Goal: Answer question/provide support: Share knowledge or assist other users

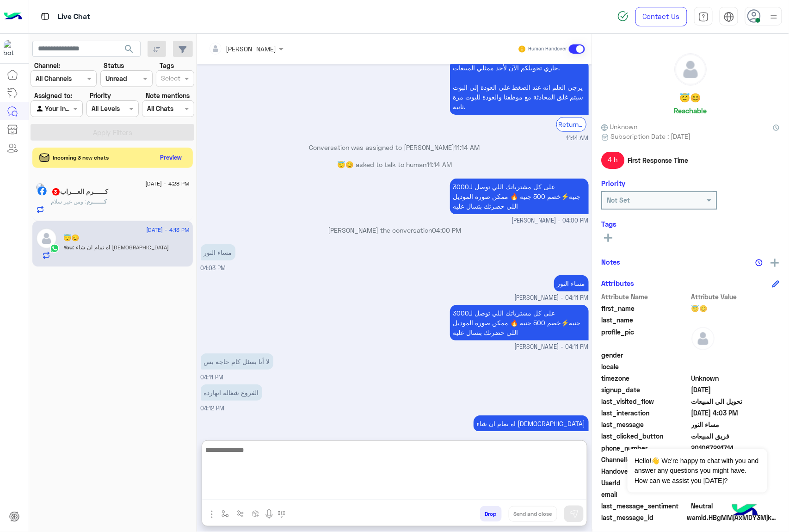
scroll to position [1275, 0]
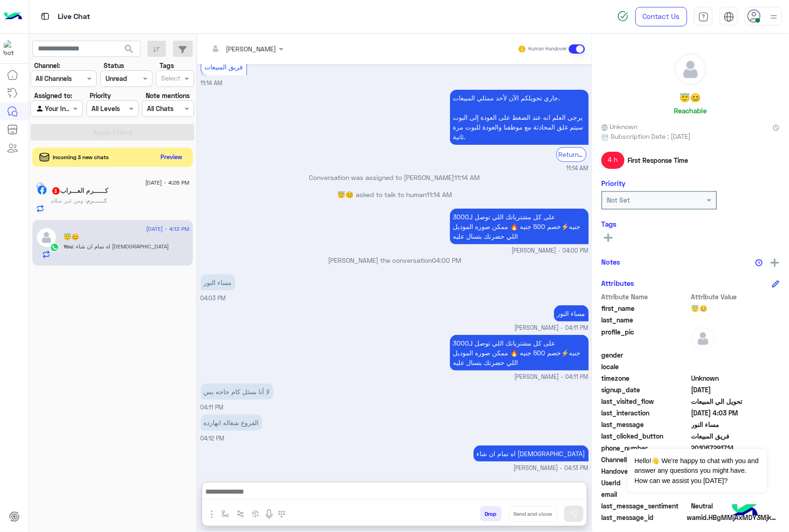
click at [184, 154] on button "Preview" at bounding box center [171, 157] width 29 height 12
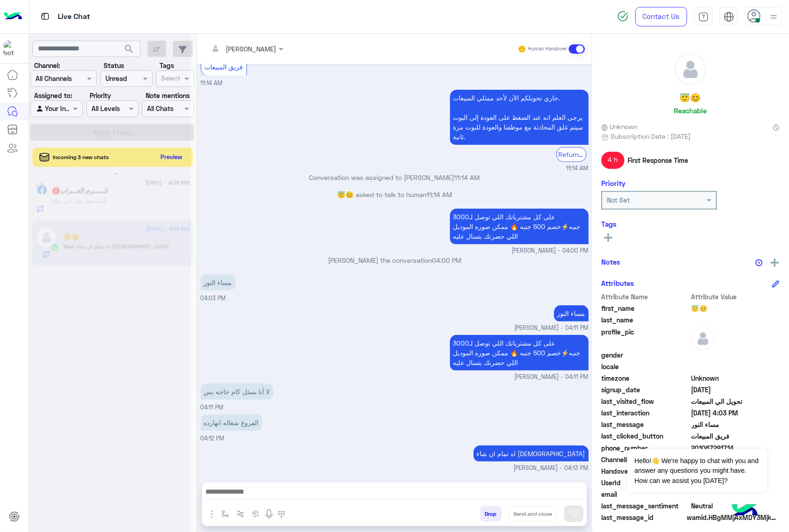
scroll to position [1233, 0]
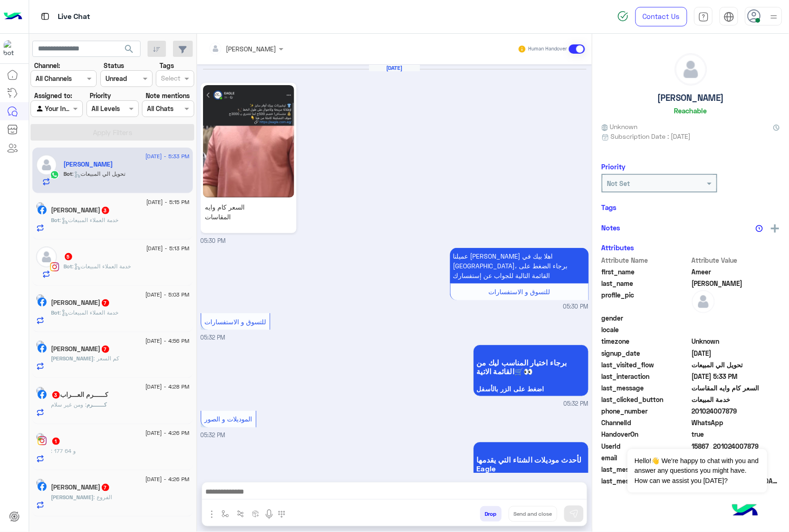
scroll to position [174, 0]
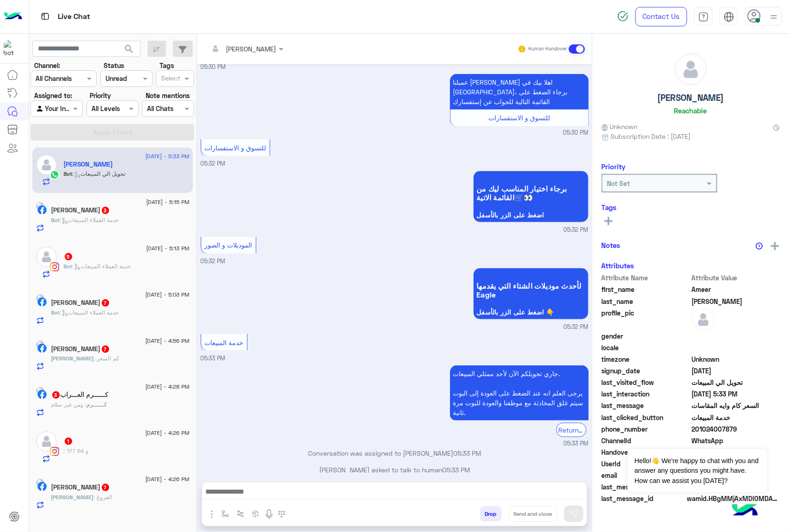
click at [119, 221] on span ": خدمة العملاء المبيعات" at bounding box center [89, 219] width 59 height 7
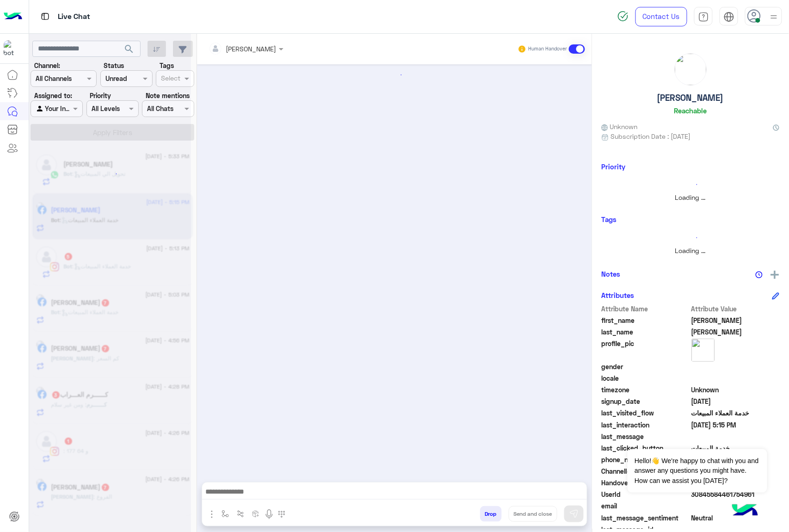
scroll to position [66, 0]
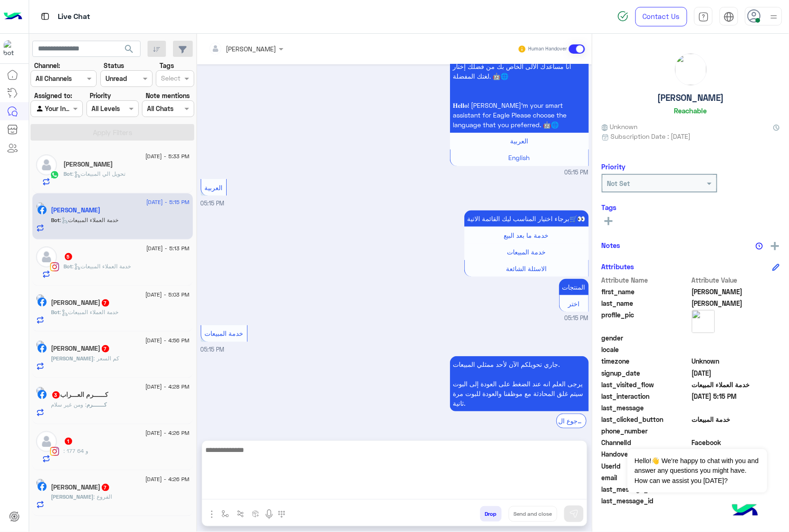
click at [239, 494] on textarea at bounding box center [394, 471] width 385 height 55
paste textarea "**********"
type textarea "**********"
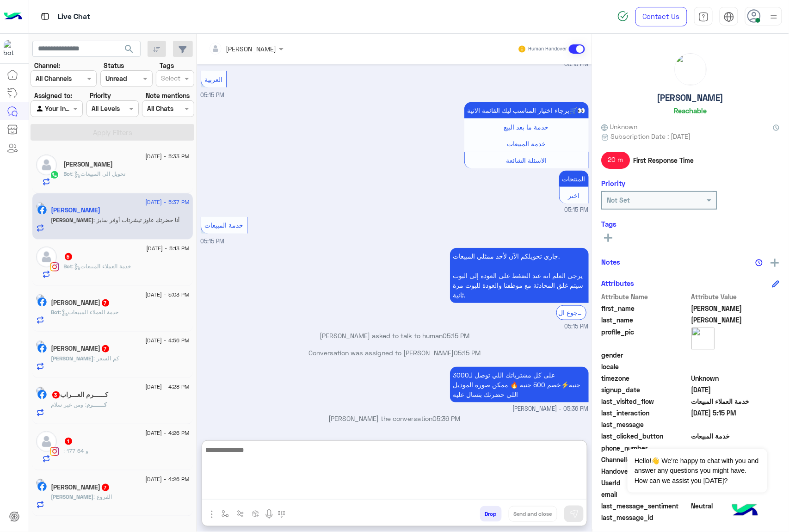
scroll to position [204, 0]
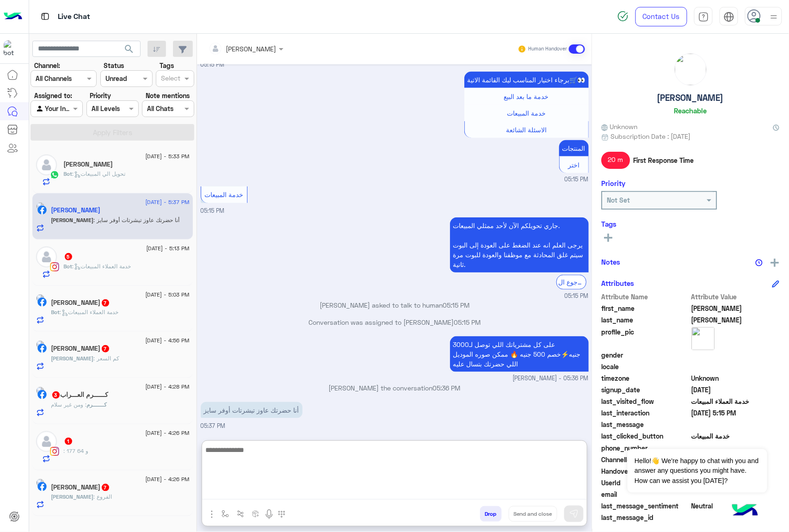
click at [256, 451] on textarea at bounding box center [394, 471] width 385 height 55
paste textarea "**********"
type textarea "**********"
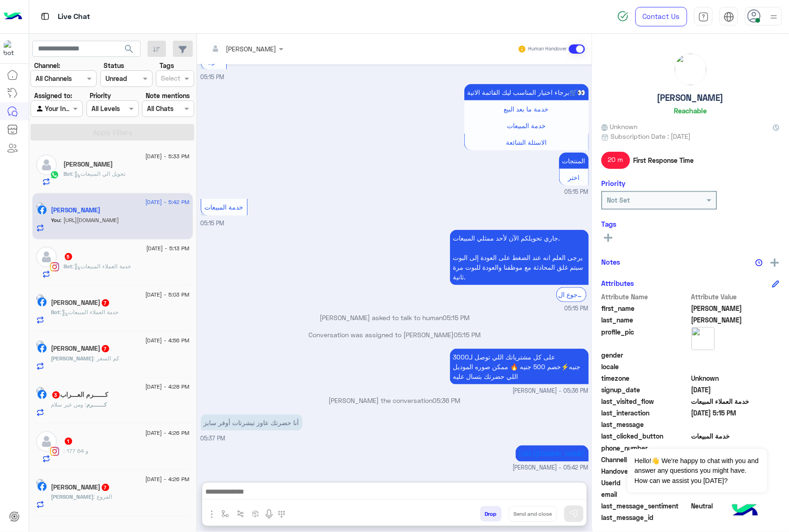
click at [100, 263] on span "Bot : خدمة العملاء المبيعات" at bounding box center [97, 266] width 67 height 7
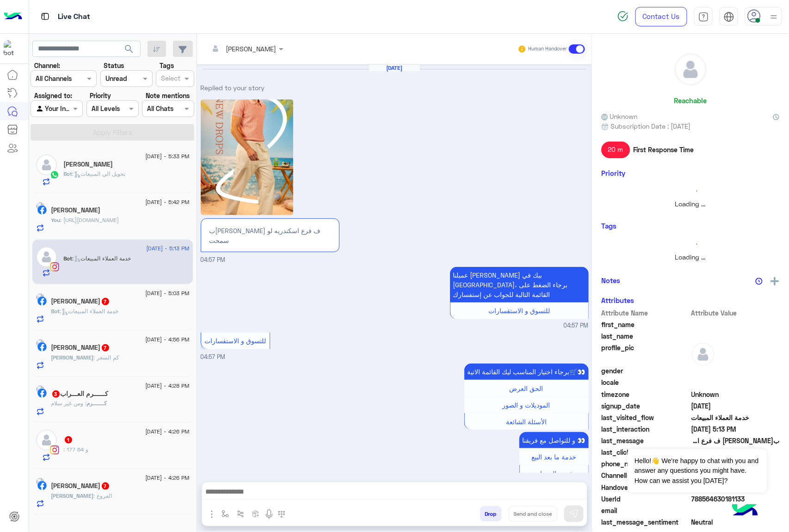
scroll to position [350, 0]
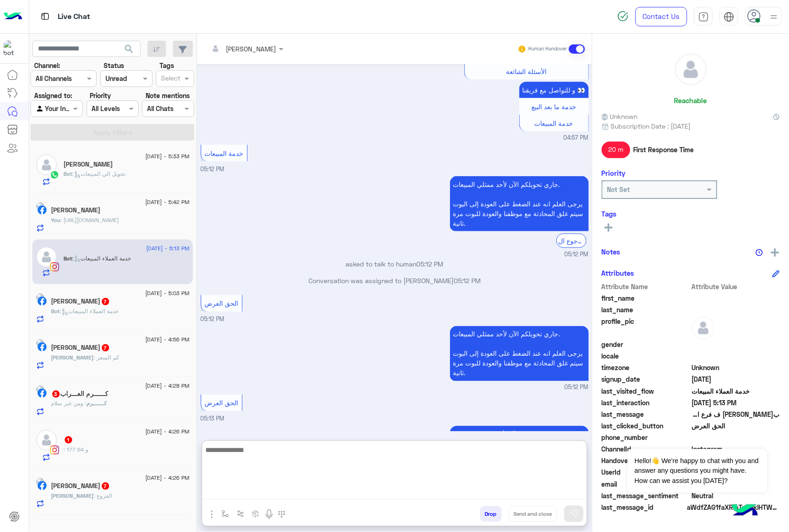
click at [252, 492] on textarea at bounding box center [394, 471] width 385 height 55
paste textarea "**********"
type textarea "**********"
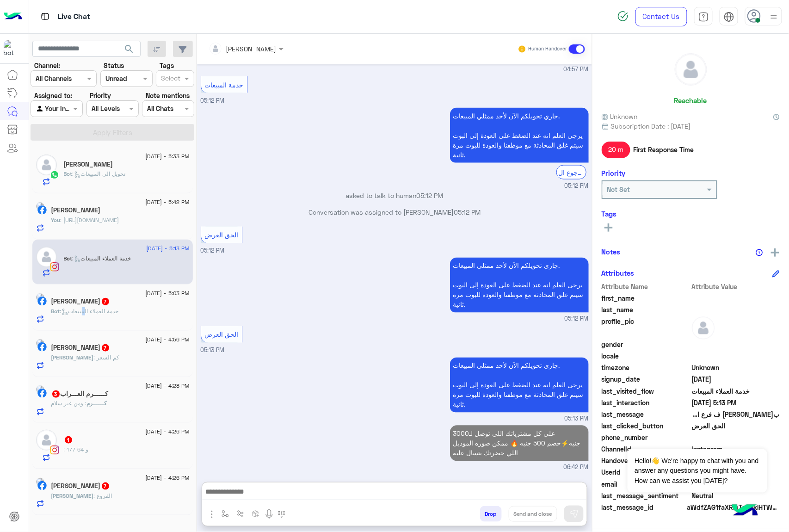
click at [100, 323] on div "Bot : خدمة العملاء المبيعات" at bounding box center [120, 315] width 138 height 16
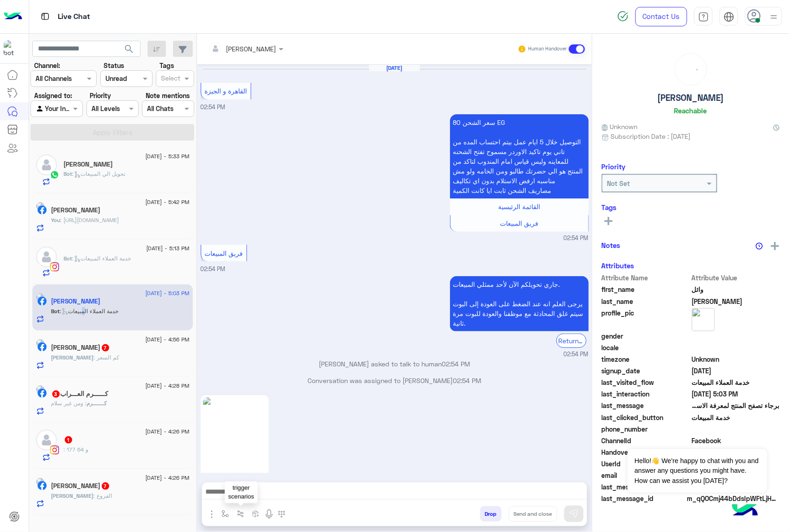
scroll to position [1331, 0]
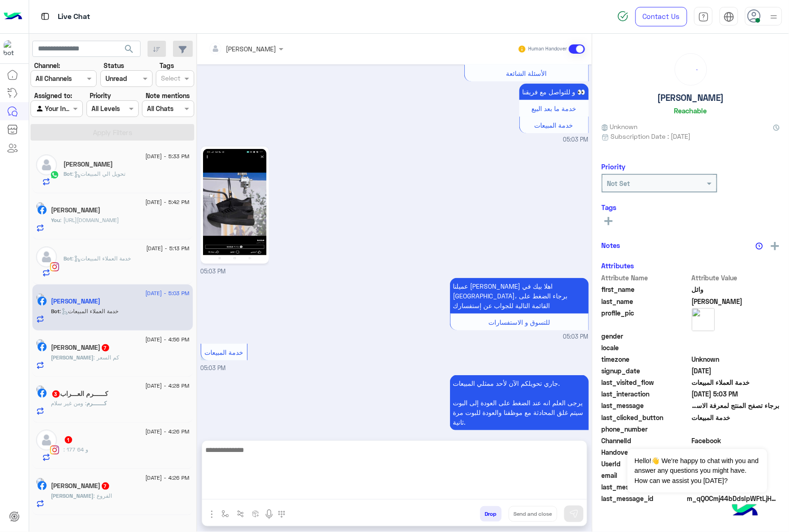
click at [254, 490] on textarea at bounding box center [394, 471] width 385 height 55
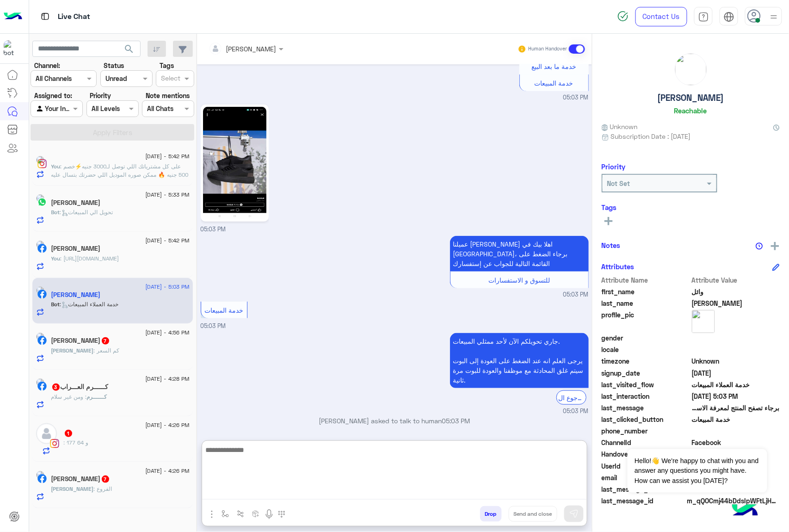
paste textarea "**********"
type textarea "**********"
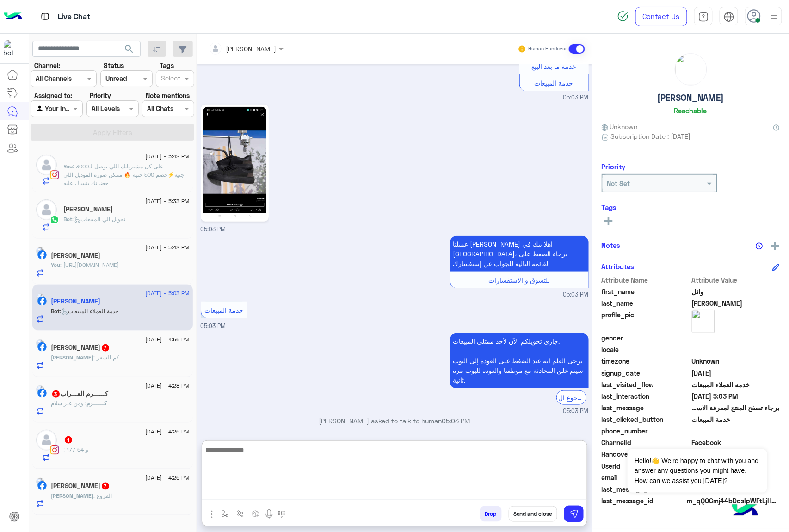
scroll to position [1421, 0]
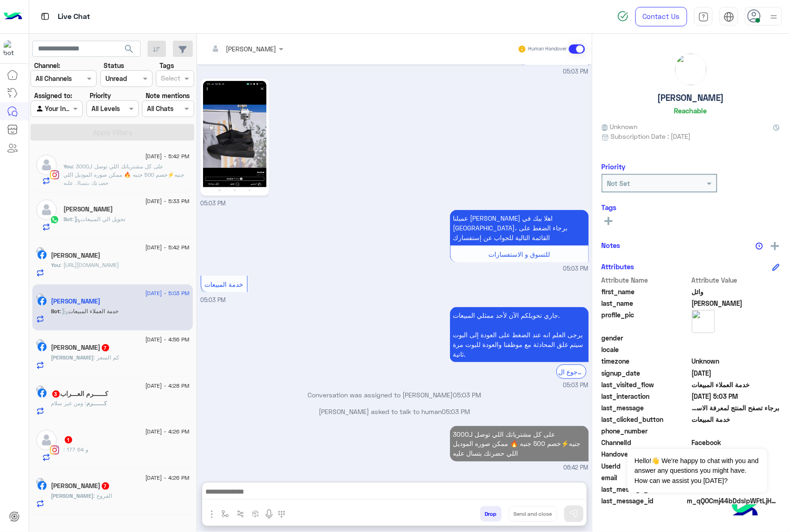
click at [95, 362] on p "[PERSON_NAME] : كم السعر" at bounding box center [85, 357] width 68 height 8
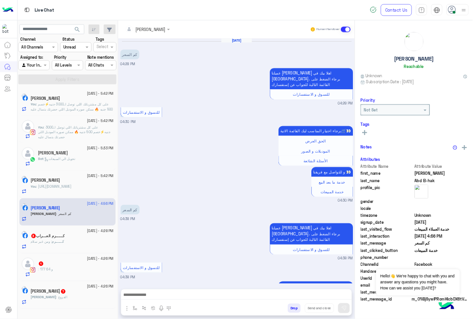
scroll to position [474, 0]
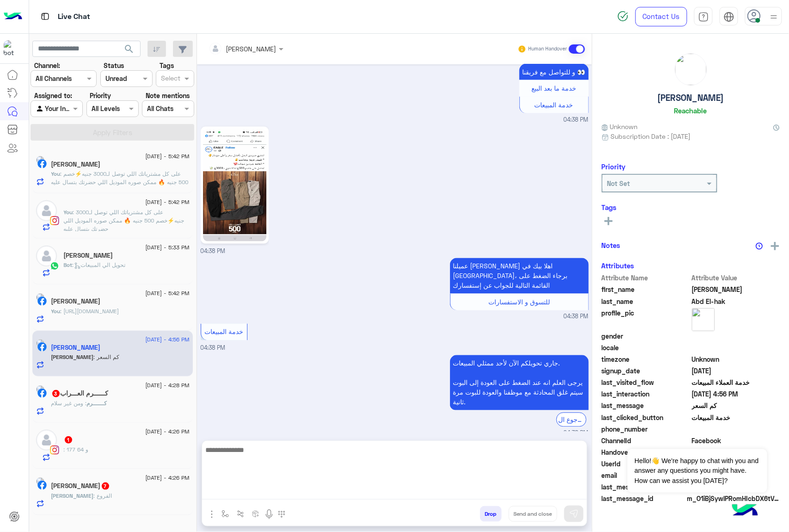
click at [254, 494] on textarea at bounding box center [394, 471] width 385 height 55
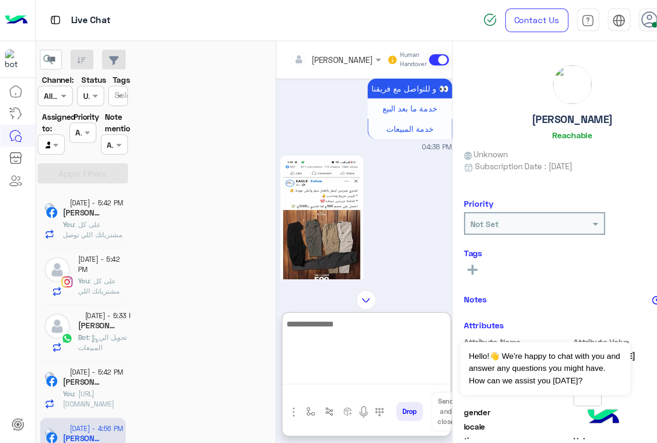
scroll to position [473, 0]
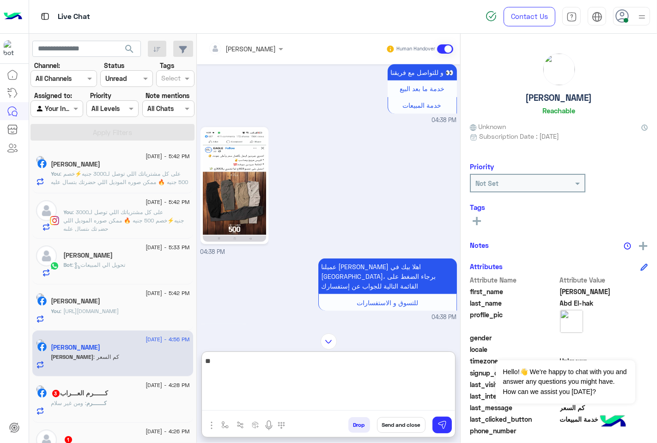
type textarea "***"
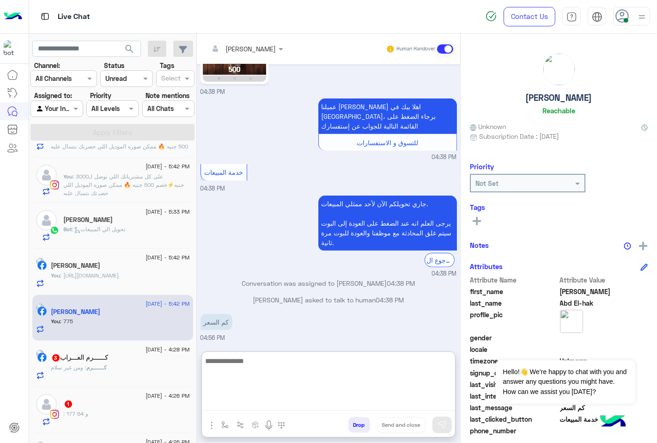
scroll to position [650, 0]
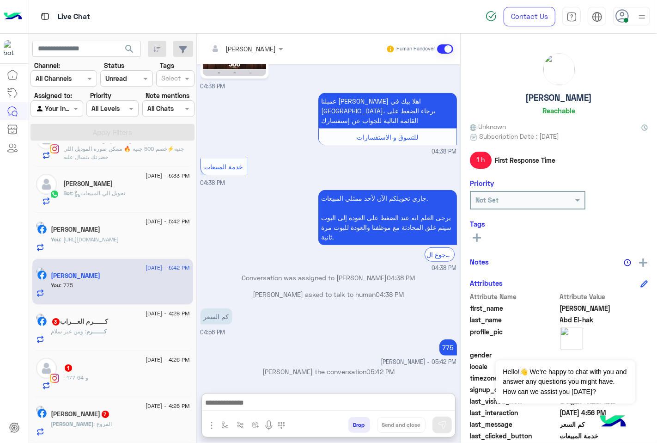
click at [107, 330] on span "كــــــرم" at bounding box center [97, 331] width 20 height 7
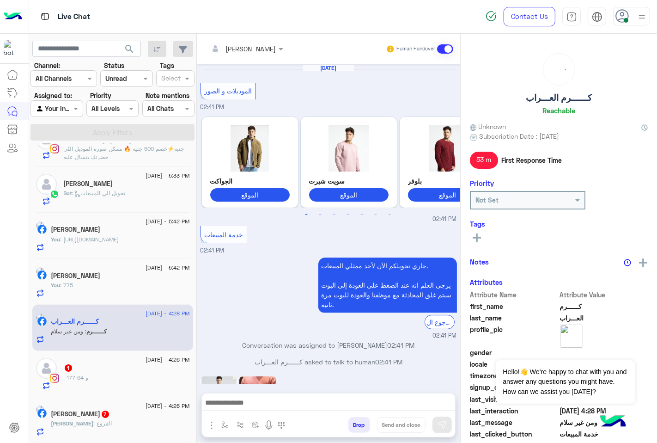
scroll to position [451, 0]
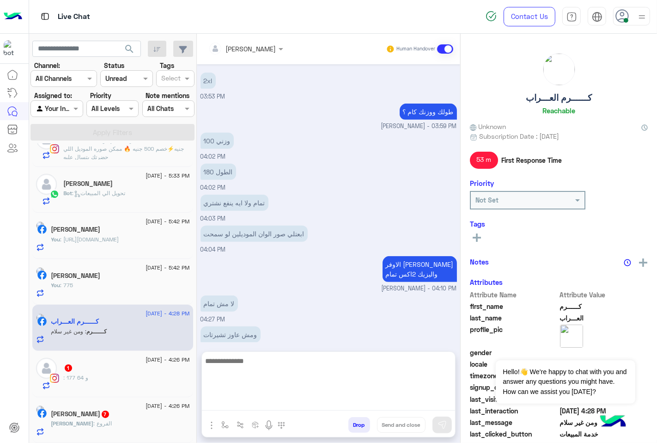
click at [254, 407] on textarea at bounding box center [328, 382] width 253 height 55
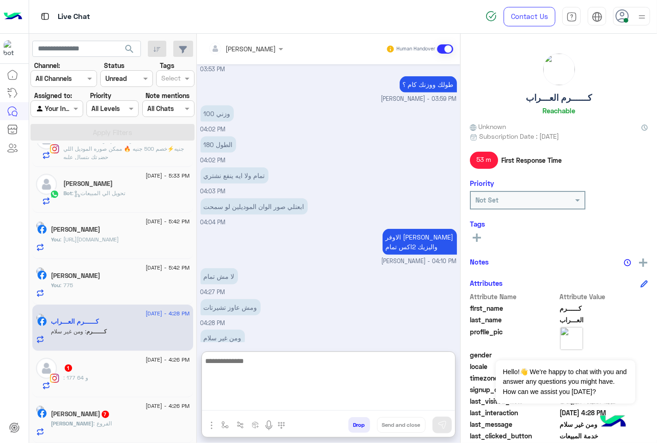
scroll to position [492, 0]
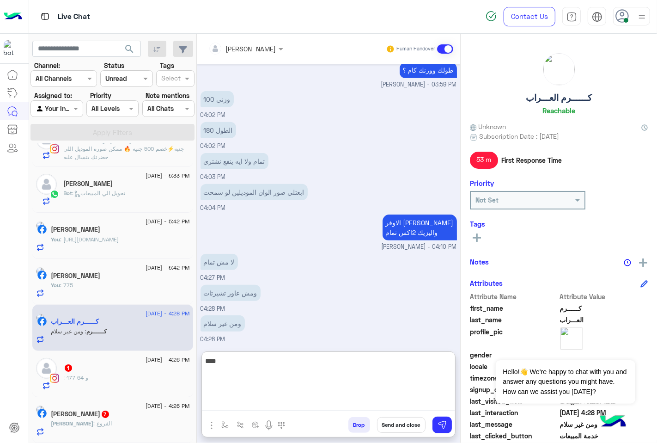
type textarea "****"
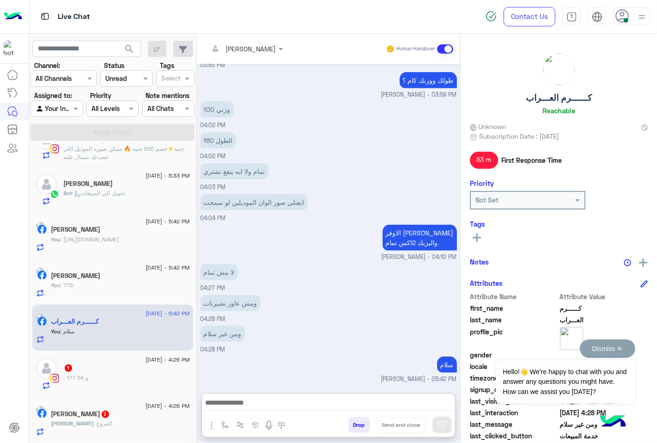
click at [623, 349] on button "Dismiss ✕" at bounding box center [607, 348] width 55 height 18
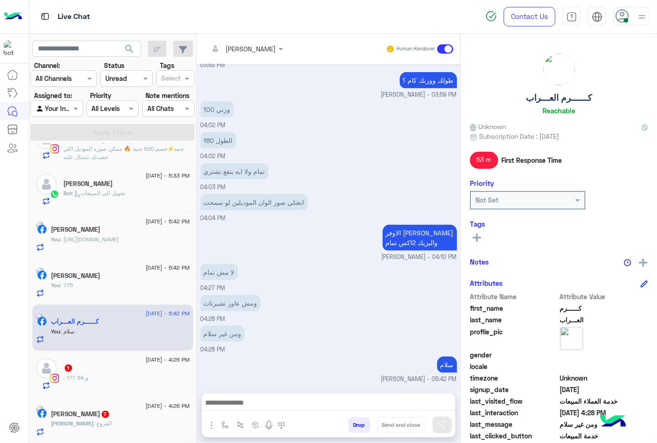
scroll to position [481, 0]
click at [362, 426] on button "Drop" at bounding box center [360, 425] width 22 height 16
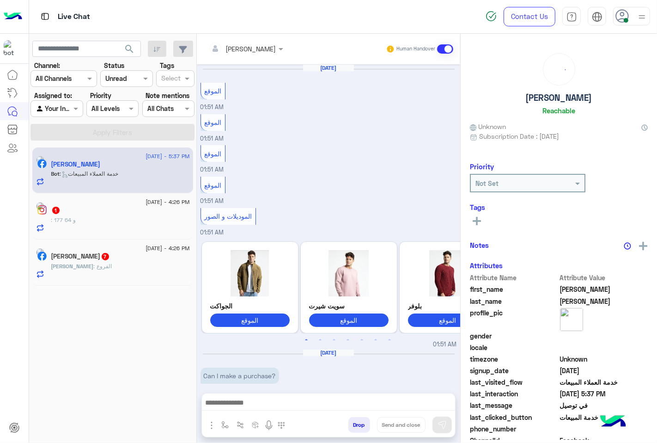
scroll to position [715, 0]
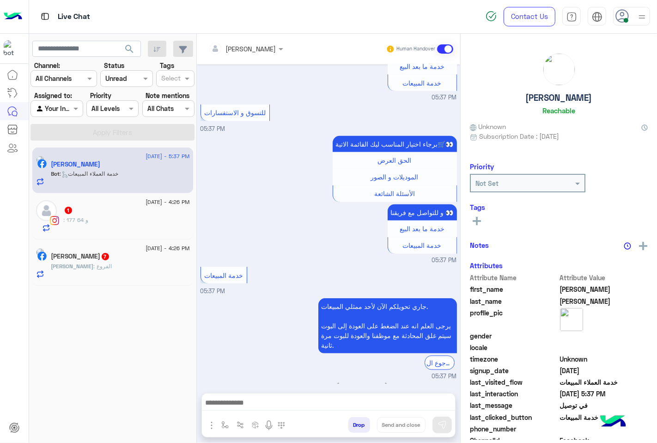
click at [96, 218] on div ": 177 و 64" at bounding box center [127, 224] width 126 height 16
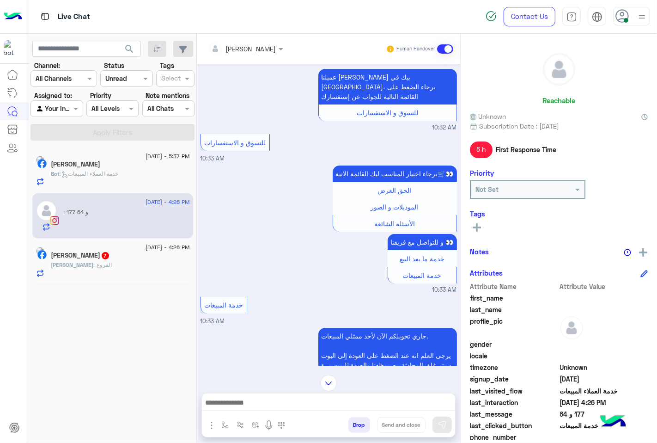
scroll to position [182, 0]
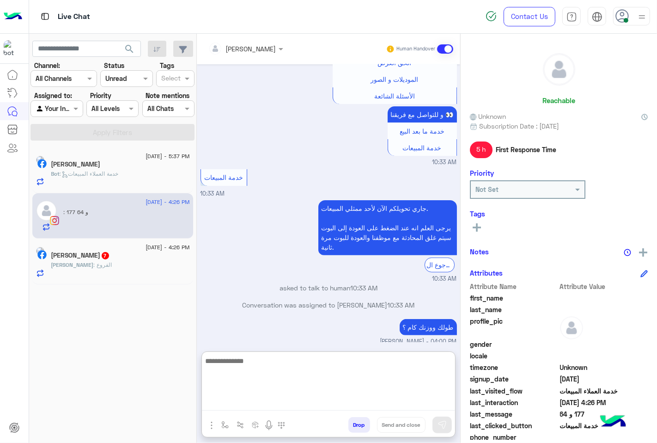
click at [251, 400] on textarea at bounding box center [328, 382] width 253 height 55
type textarea "**********"
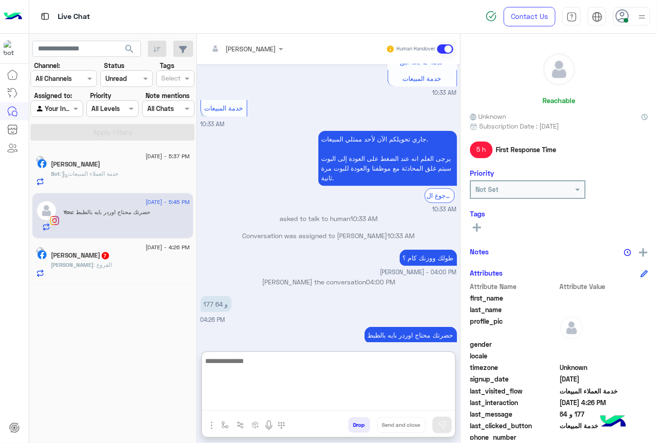
scroll to position [253, 0]
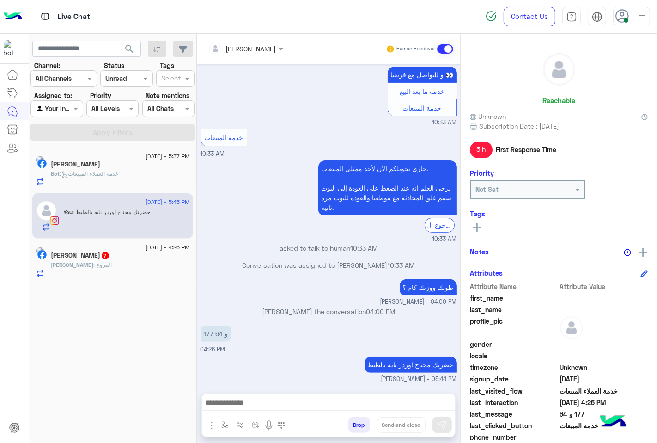
click at [359, 424] on button "Drop" at bounding box center [360, 425] width 22 height 16
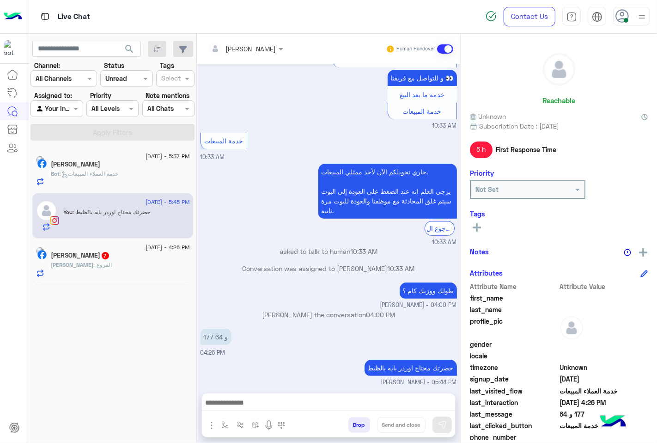
click at [359, 424] on button "Drop" at bounding box center [360, 425] width 22 height 16
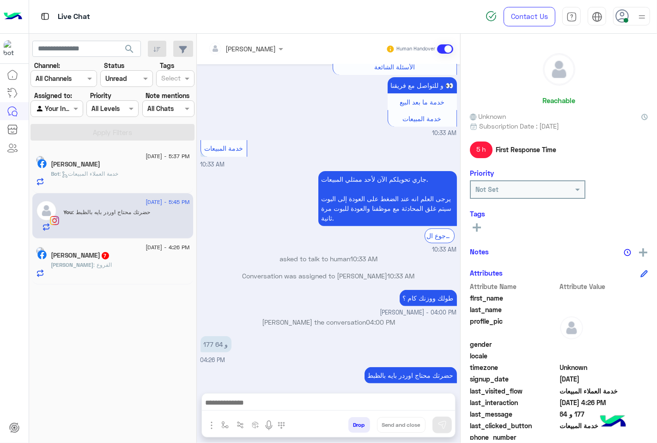
click at [359, 424] on button "Drop" at bounding box center [360, 425] width 22 height 16
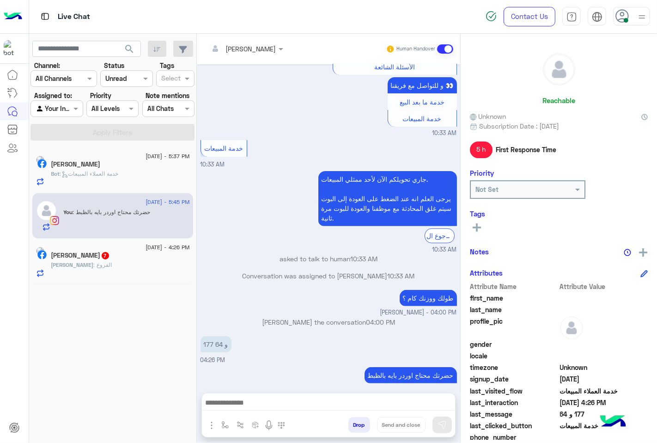
click at [359, 424] on div "[PERSON_NAME] Human Handover [DATE] مش [PERSON_NAME] الطول والعرض كويس عشان اعر…" at bounding box center [329, 240] width 264 height 413
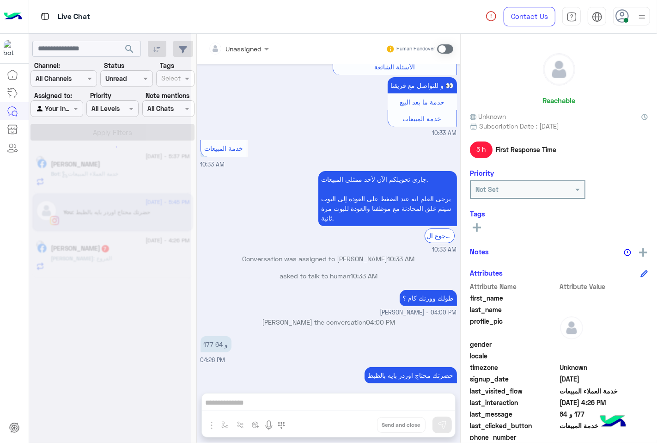
scroll to position [262, 0]
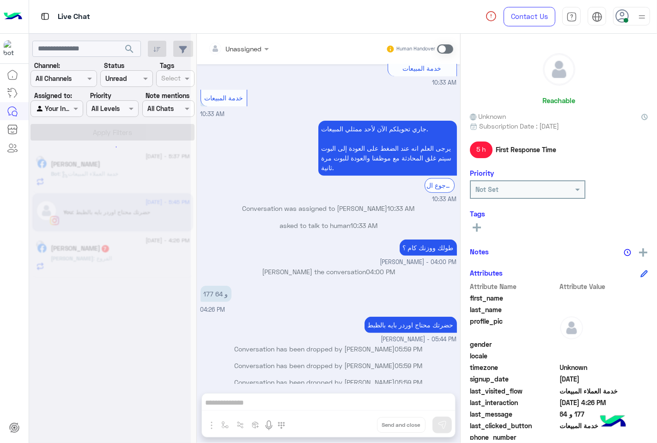
click at [359, 424] on div "Unassigned Human Handover [DATE] مش [PERSON_NAME] الطول والعرض كويس عشان اعرف م…" at bounding box center [329, 240] width 264 height 413
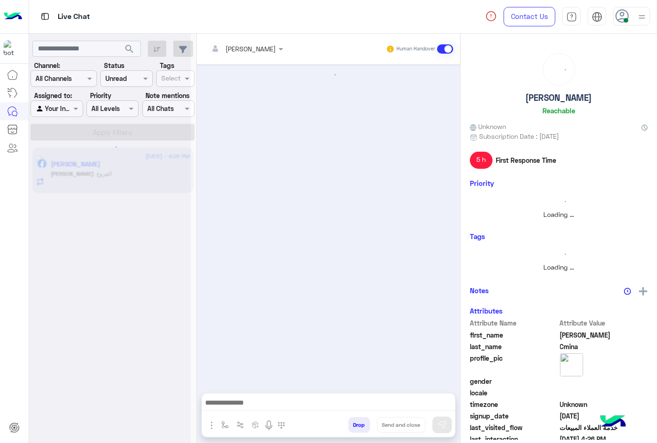
click at [359, 424] on button "Drop" at bounding box center [360, 425] width 22 height 16
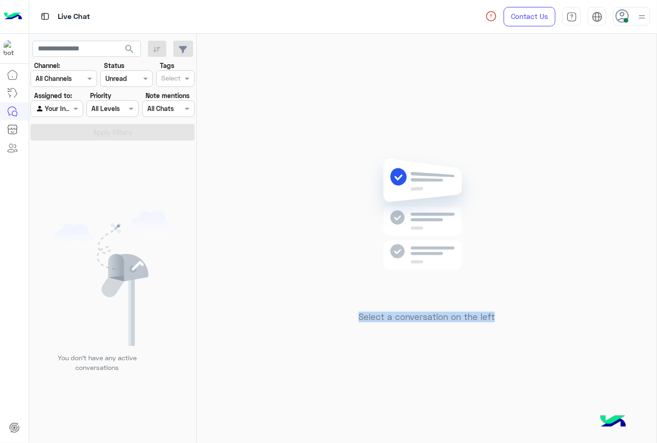
click at [359, 424] on div "Select a conversation on the left" at bounding box center [427, 240] width 460 height 413
drag, startPoint x: 622, startPoint y: 17, endPoint x: 626, endPoint y: 21, distance: 5.3
click at [623, 17] on icon at bounding box center [623, 16] width 14 height 14
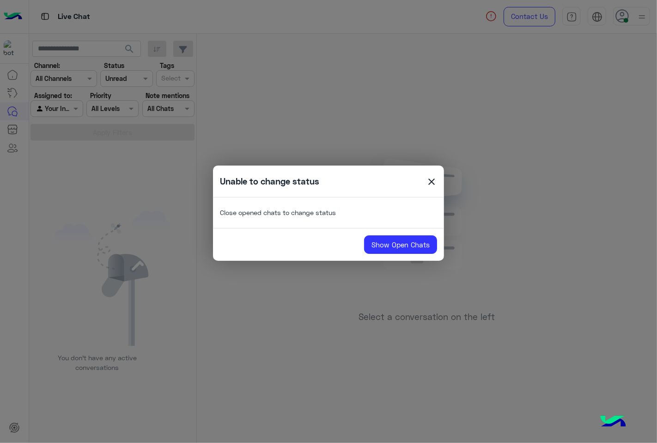
click at [431, 182] on span "close" at bounding box center [431, 183] width 11 height 14
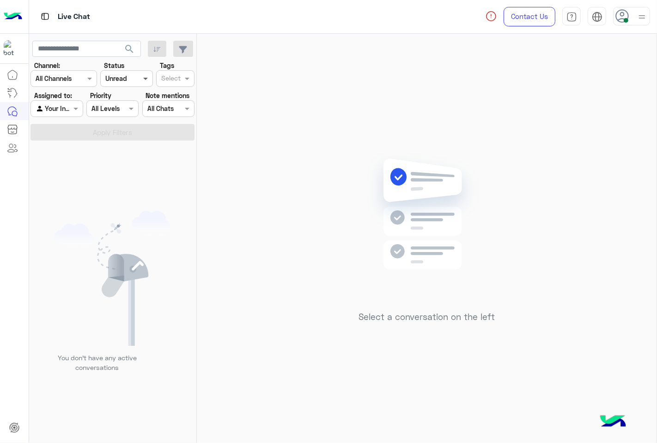
click at [145, 80] on span at bounding box center [147, 79] width 12 height 10
click at [135, 100] on div "All" at bounding box center [126, 96] width 52 height 17
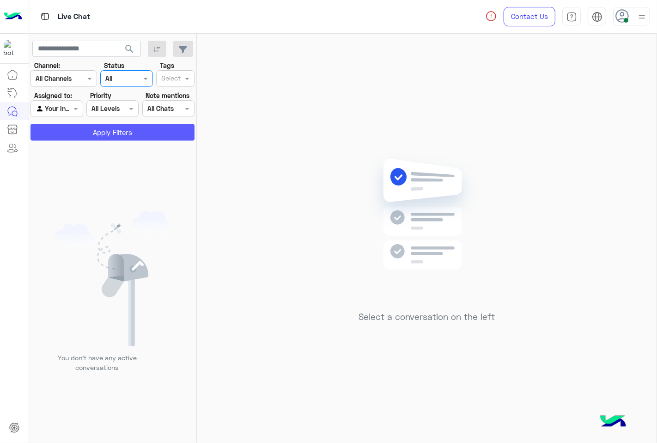
click at [108, 133] on button "Apply Filters" at bounding box center [113, 132] width 164 height 17
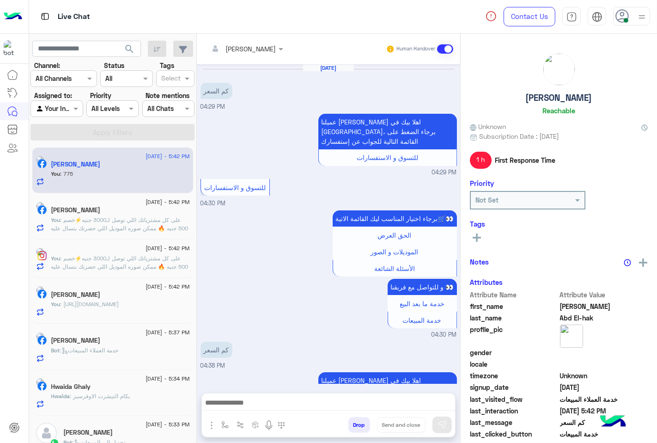
scroll to position [608, 0]
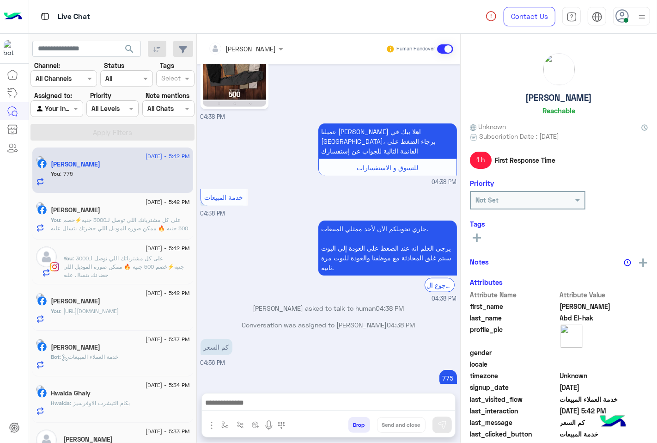
click at [355, 421] on button "Drop" at bounding box center [360, 425] width 22 height 16
click at [355, 421] on div "[PERSON_NAME] Human Handover [DATE] كم السعر 04:29 PM عميلنا [PERSON_NAME] اهلا…" at bounding box center [329, 240] width 264 height 413
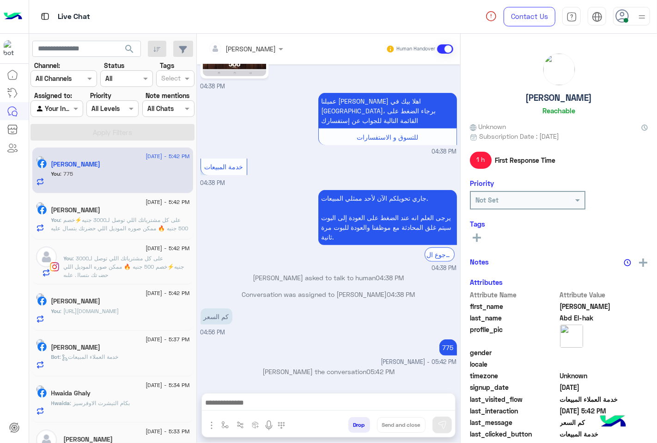
click at [355, 421] on div "[PERSON_NAME] Human Handover [DATE] كم السعر 04:29 PM عميلنا [PERSON_NAME] اهلا…" at bounding box center [329, 240] width 264 height 413
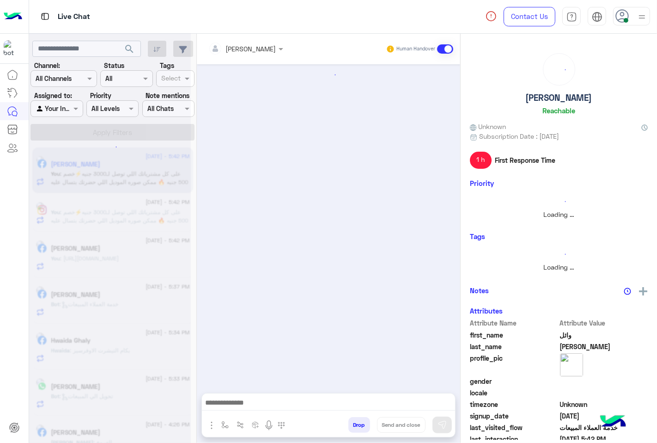
click at [355, 421] on button "Drop" at bounding box center [360, 425] width 22 height 16
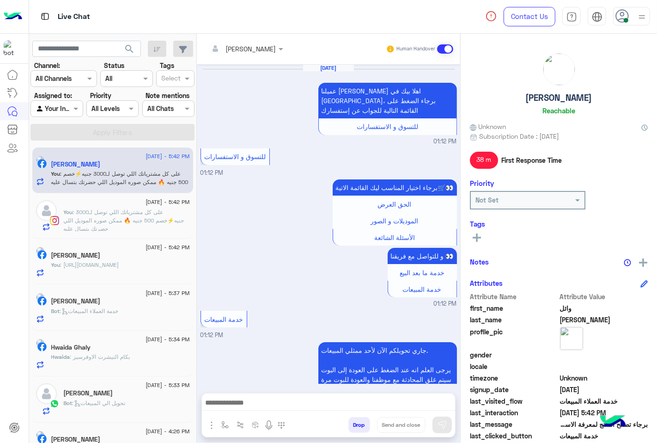
click at [355, 421] on button "Drop" at bounding box center [360, 425] width 22 height 16
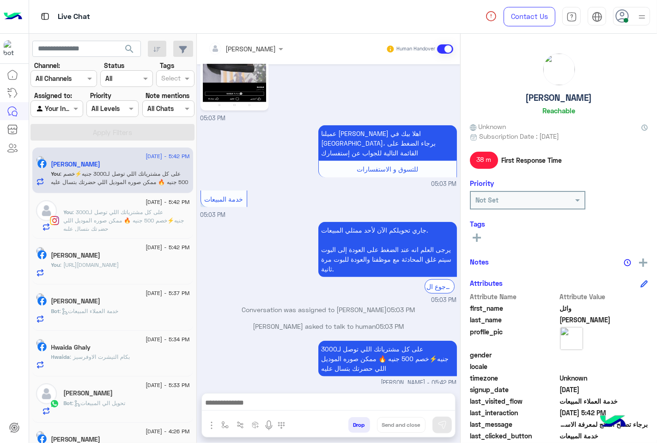
click at [355, 421] on div "[PERSON_NAME] Human Handover [DATE] عميلنا [PERSON_NAME] اهلا بيك في [GEOGRAPHI…" at bounding box center [329, 240] width 264 height 413
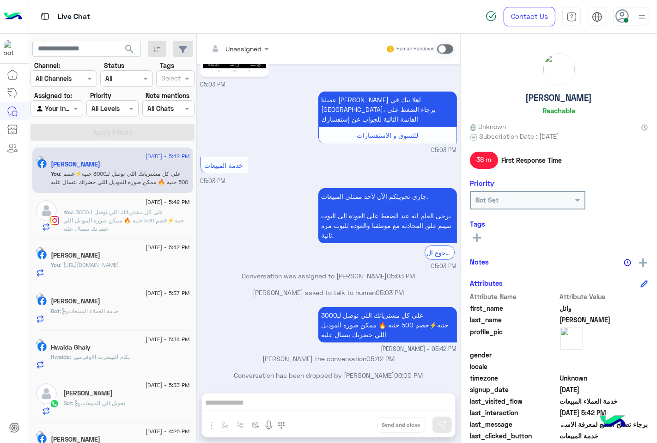
click at [355, 421] on div "Unassigned Human Handover [DATE] عميلنا [PERSON_NAME] اهلا بيك في [GEOGRAPHIC_D…" at bounding box center [329, 240] width 264 height 413
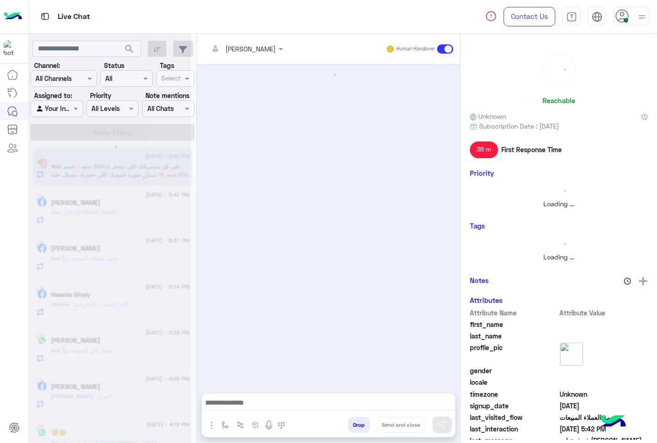
click at [355, 421] on button "Drop" at bounding box center [360, 425] width 22 height 16
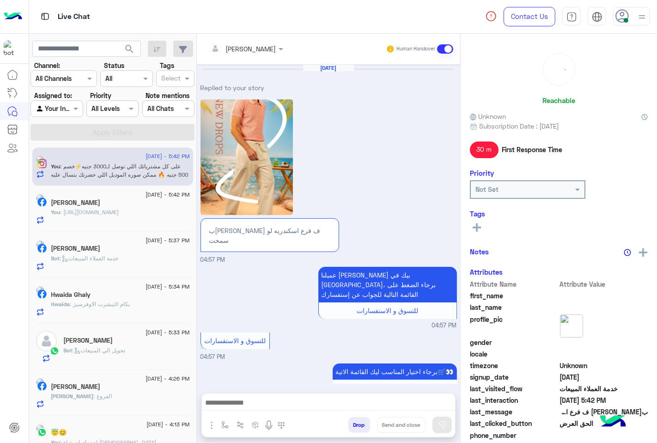
click at [355, 421] on button "Drop" at bounding box center [360, 425] width 22 height 16
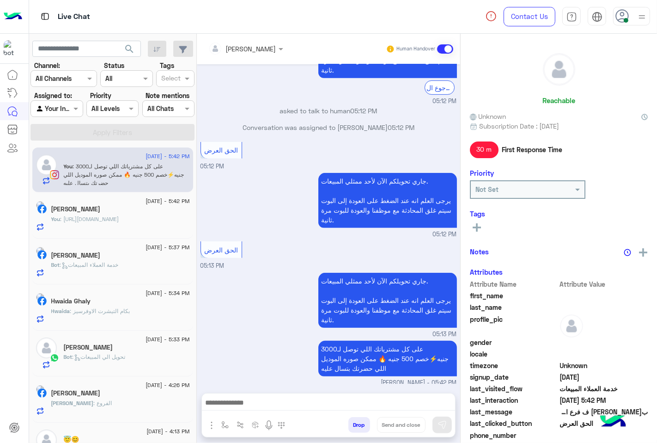
click at [355, 421] on button "Drop" at bounding box center [360, 425] width 22 height 16
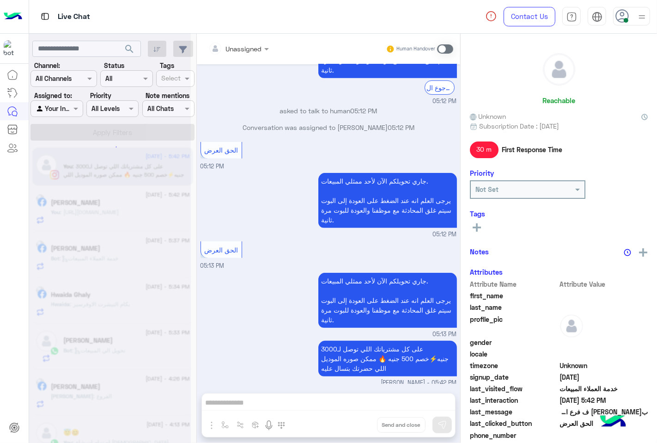
click at [355, 421] on div "Unassigned Human Handover [DATE] Replied to your story بكام البنطلون ف فرع اسكن…" at bounding box center [329, 240] width 264 height 413
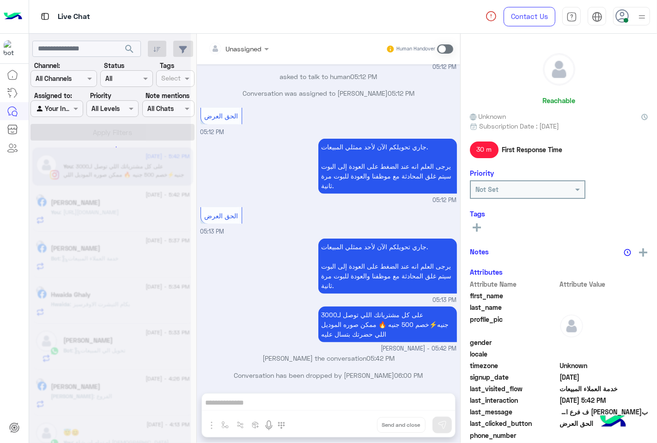
click at [0, 0] on button "Drop" at bounding box center [0, 0] width 0 height 0
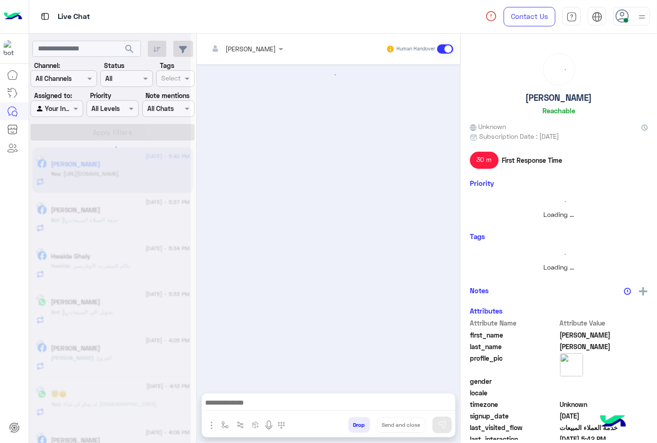
click at [355, 421] on button "Drop" at bounding box center [360, 425] width 22 height 16
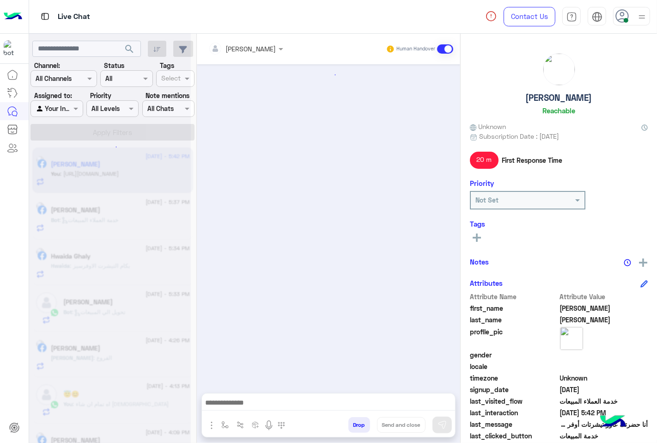
click at [355, 421] on button "Drop" at bounding box center [360, 425] width 22 height 16
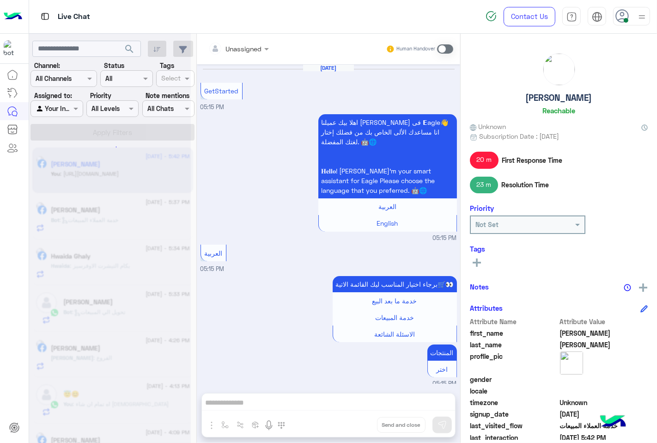
click at [355, 421] on div "Unassigned Human Handover [DATE] GetStarted 05:15 PM اهلا بيك عميلنا [PERSON_NA…" at bounding box center [329, 240] width 264 height 413
click at [0, 0] on button "Drop" at bounding box center [0, 0] width 0 height 0
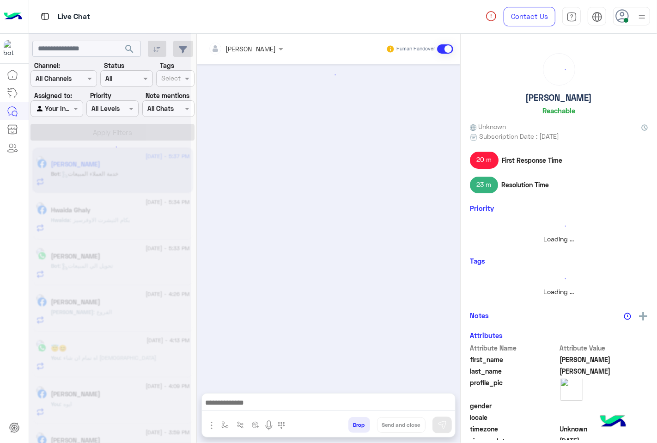
click at [355, 421] on button "Drop" at bounding box center [360, 425] width 22 height 16
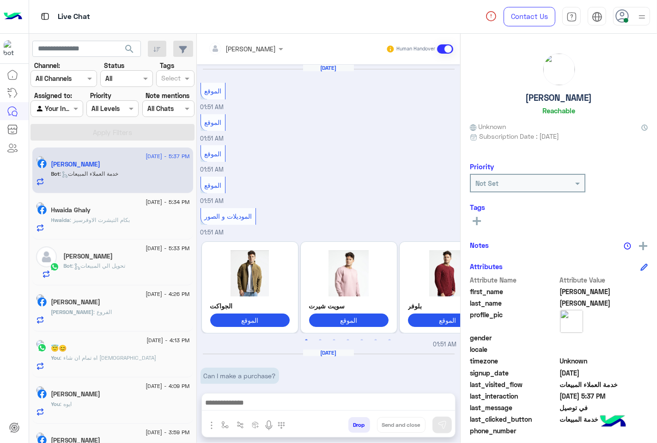
click at [355, 421] on div "[PERSON_NAME] Human Handover [DATE] الموقع 01:51 AM الموقع 01:51 AM الموقع 01:5…" at bounding box center [329, 240] width 264 height 413
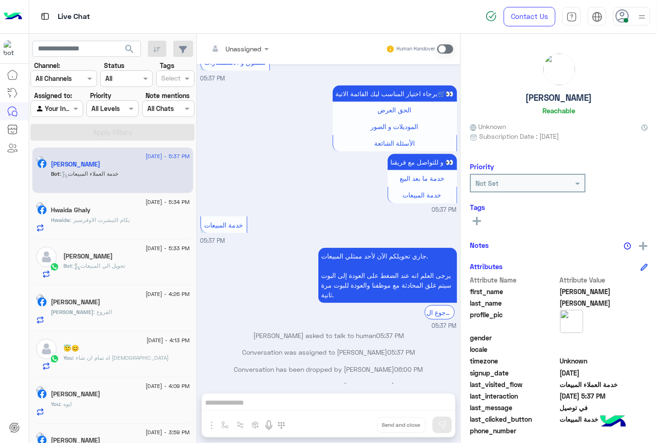
scroll to position [782, 0]
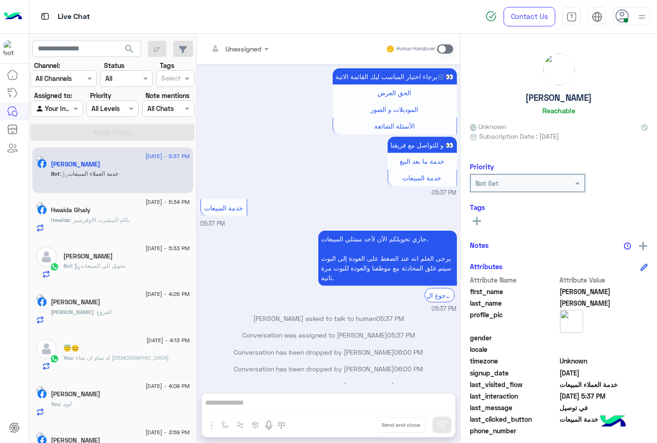
click at [355, 421] on div "Unassigned Human Handover [DATE] الموقع 01:51 AM الموقع 01:51 AM الموقع 01:51 A…" at bounding box center [329, 240] width 264 height 413
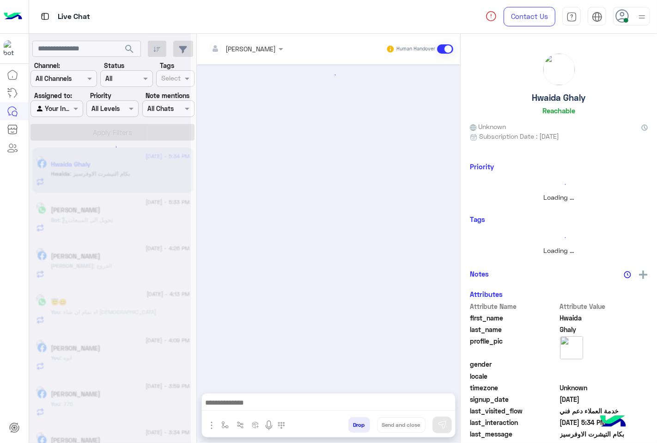
click at [355, 421] on button "Drop" at bounding box center [360, 425] width 22 height 16
click at [355, 421] on div "[PERSON_NAME] Human Handover Drop Send and close" at bounding box center [329, 240] width 264 height 413
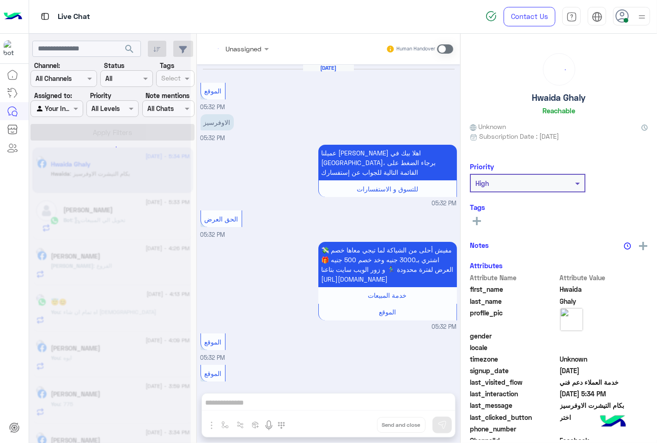
scroll to position [520, 0]
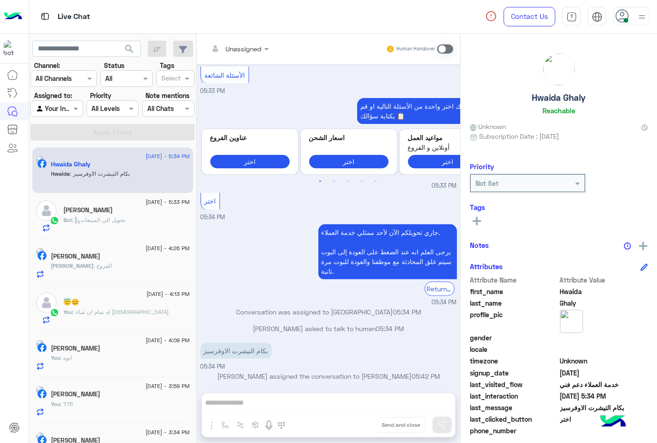
click at [355, 421] on div "Unassigned Human Handover [DATE] الموقع 05:32 PM الاوفرسيز 05:32 PM عميلنا [PER…" at bounding box center [329, 240] width 264 height 413
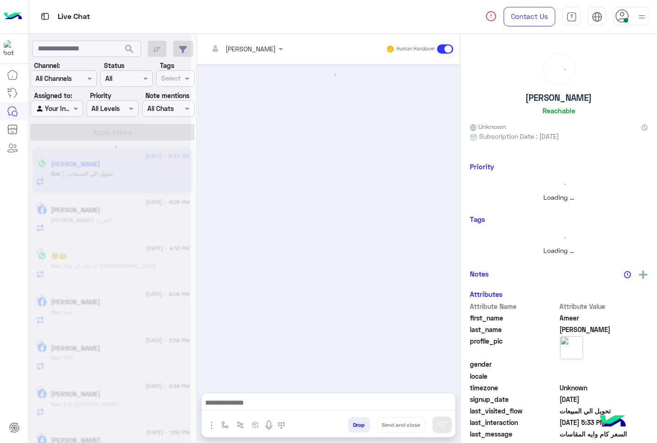
click at [355, 421] on button "Drop" at bounding box center [360, 425] width 22 height 16
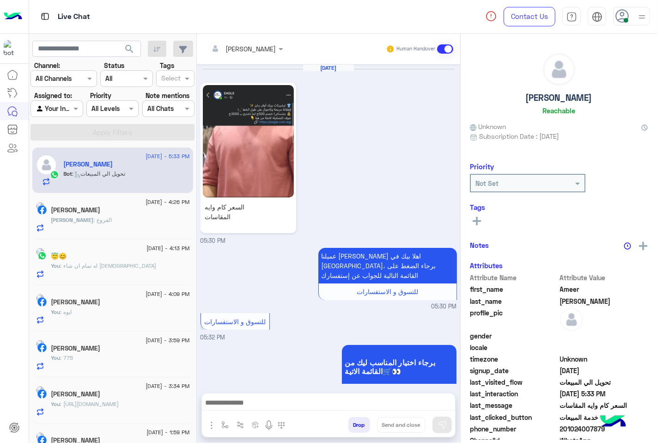
click at [355, 421] on button "Drop" at bounding box center [360, 425] width 22 height 16
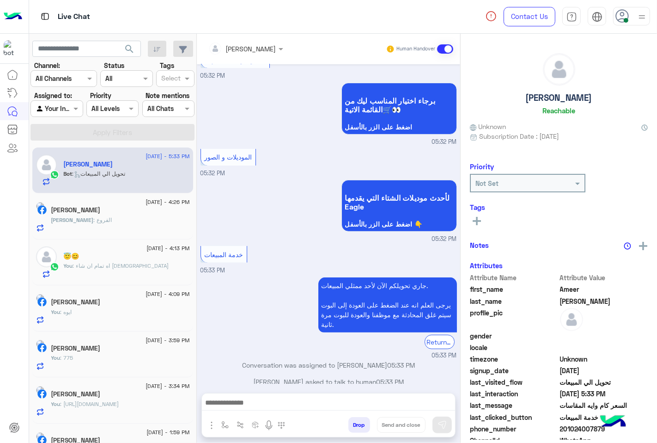
click at [355, 421] on div "[PERSON_NAME] Human Handover [DATE] السعر كام وايه المقاسات 05:30 PM عميلنا [PE…" at bounding box center [329, 240] width 264 height 413
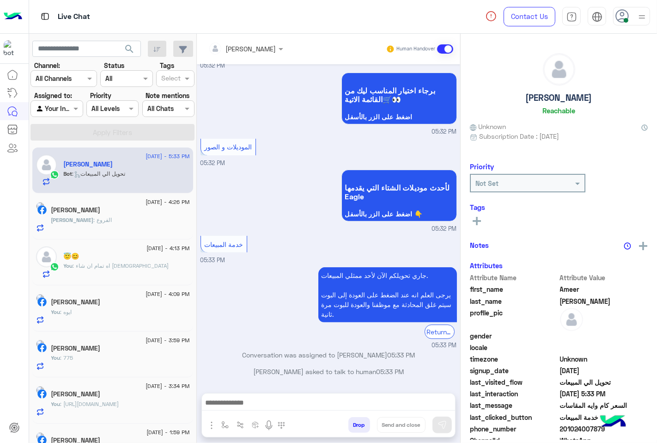
click at [355, 421] on div "[PERSON_NAME] Human Handover [DATE] السعر كام وايه المقاسات 05:30 PM عميلنا [PE…" at bounding box center [329, 240] width 264 height 413
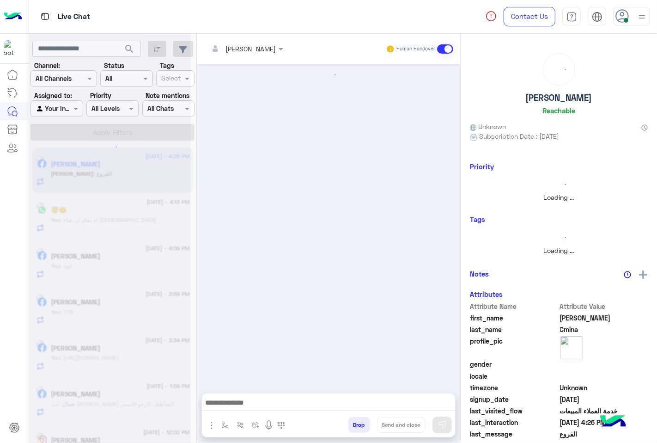
click at [355, 421] on button "Drop" at bounding box center [360, 425] width 22 height 16
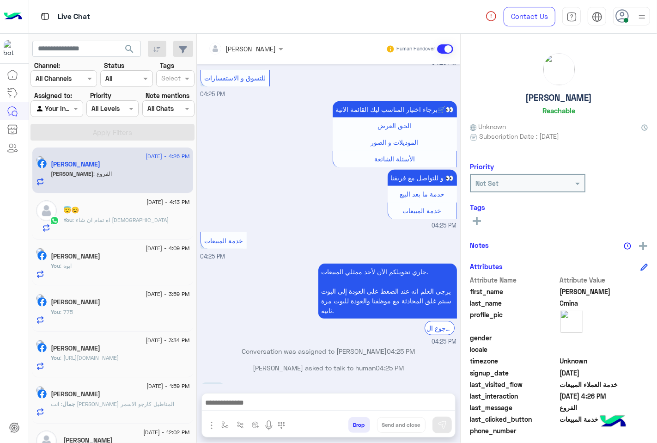
click at [355, 421] on div "[PERSON_NAME] Human Handover [DATE] What are your delivery options? 04:23 PM عم…" at bounding box center [329, 240] width 264 height 413
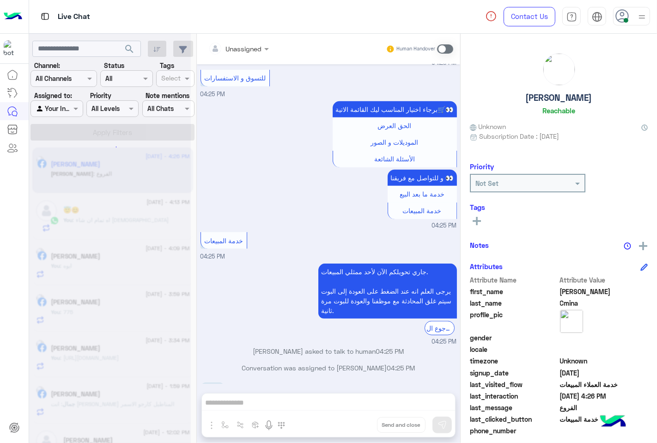
scroll to position [396, 0]
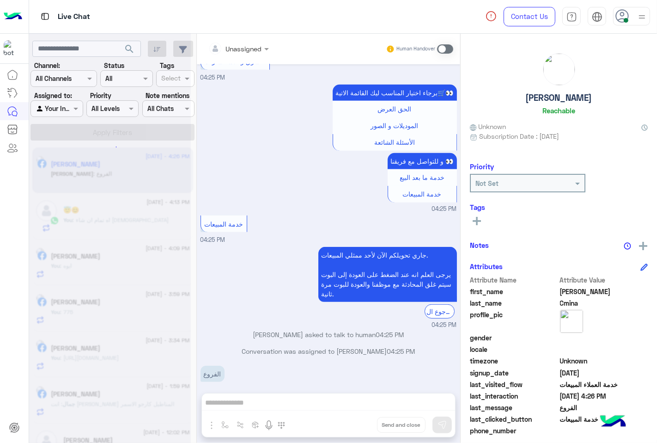
click at [0, 0] on button "Drop" at bounding box center [0, 0] width 0 height 0
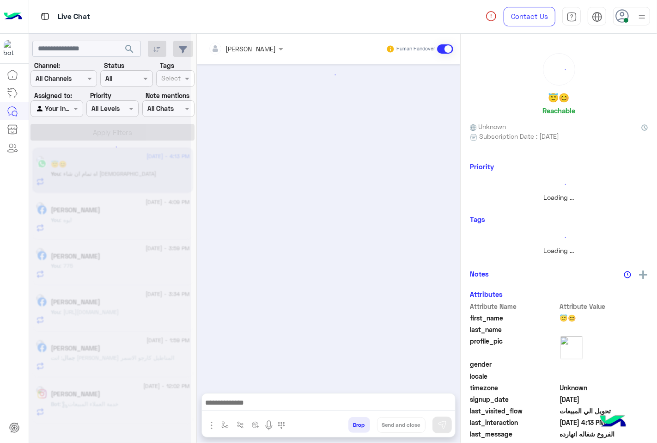
click at [355, 421] on button "Drop" at bounding box center [360, 425] width 22 height 16
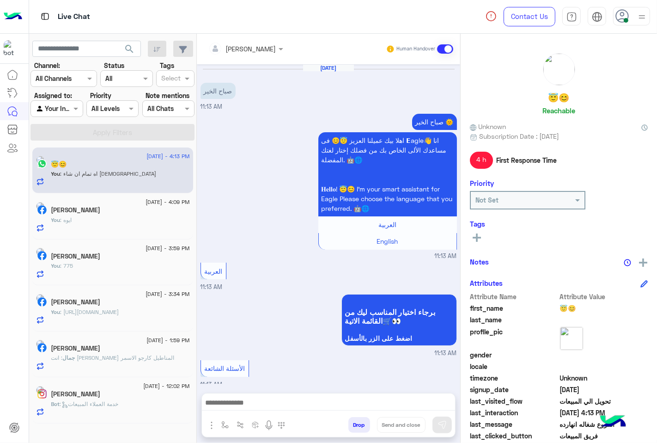
click at [355, 421] on div "[PERSON_NAME] Human Handover [DATE] صباح الخير 11:13 AM صباح الخير 🌞 اهلا بيك ع…" at bounding box center [329, 240] width 264 height 413
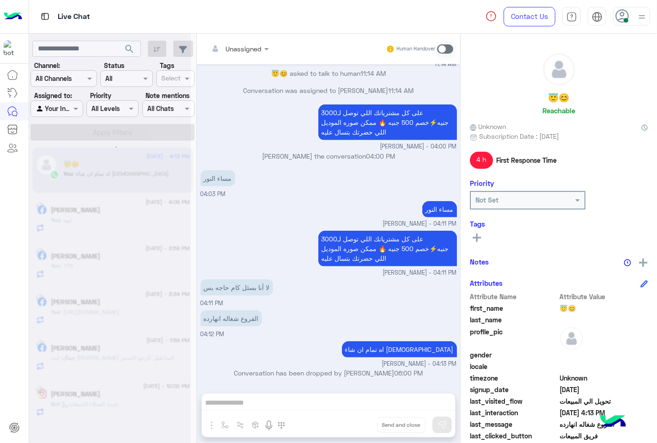
scroll to position [755, 0]
click at [355, 421] on div "Unassigned Human Handover [DATE] صباح الخير 11:13 AM صباح الخير 🌞 اهلا بيك عميل…" at bounding box center [329, 240] width 264 height 413
click at [0, 0] on button "Drop" at bounding box center [0, 0] width 0 height 0
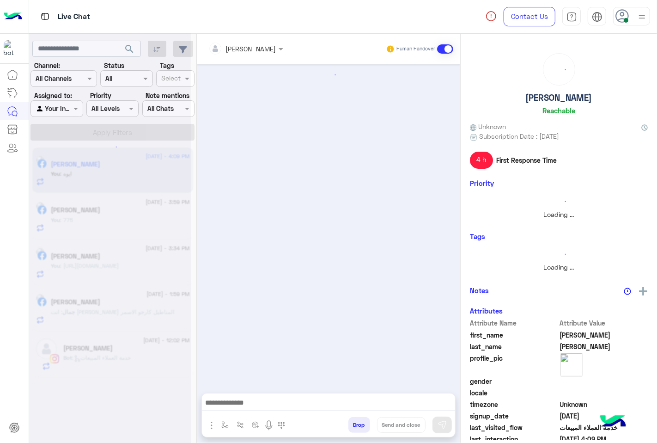
click at [355, 421] on button "Drop" at bounding box center [360, 425] width 22 height 16
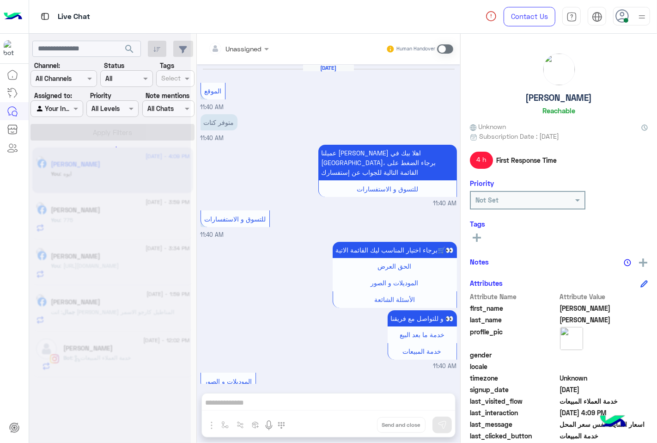
scroll to position [576, 0]
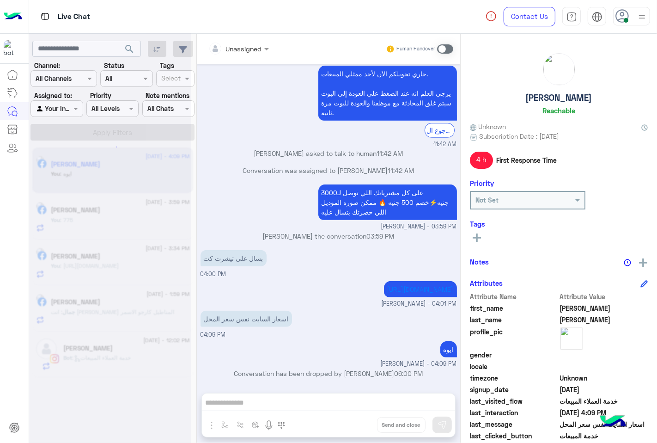
click at [355, 421] on div "Unassigned Human Handover [DATE] الموقع 11:40 AM متوفر كتات 11:40 AM عميلنا [PE…" at bounding box center [329, 240] width 264 height 413
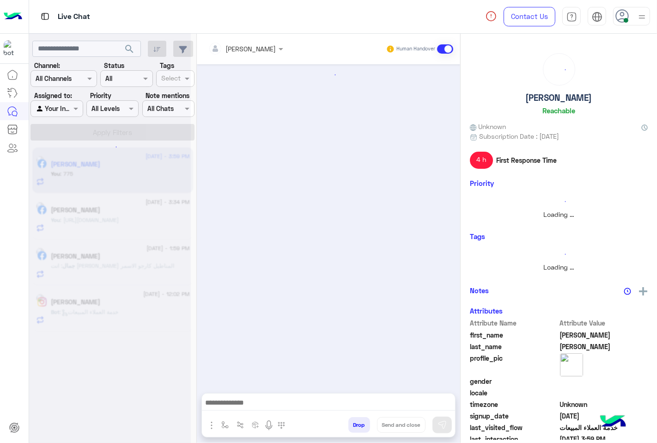
click at [355, 421] on button "Drop" at bounding box center [360, 425] width 22 height 16
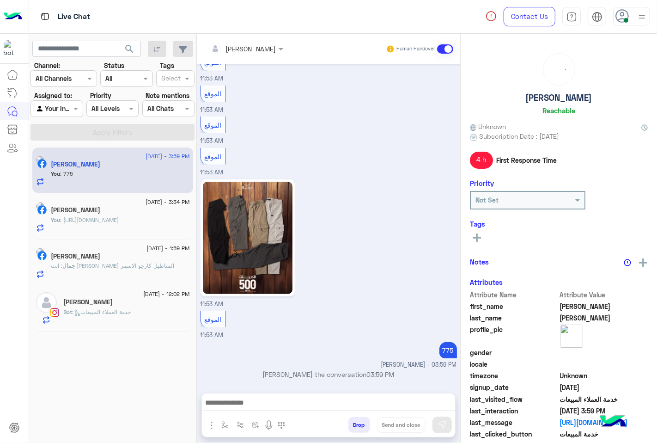
click at [355, 421] on button "Drop" at bounding box center [360, 425] width 22 height 16
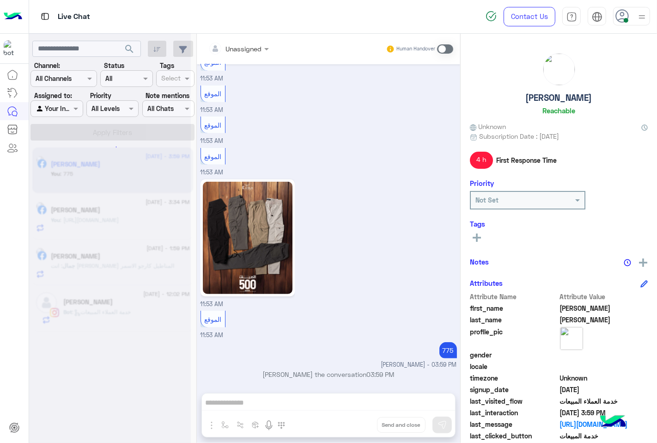
scroll to position [459, 0]
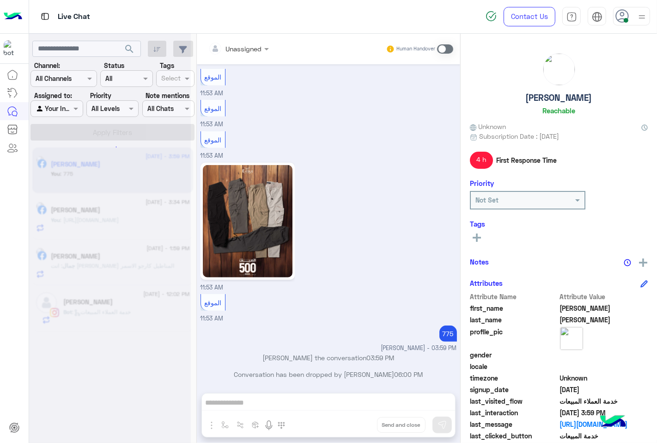
click at [355, 421] on div "Unassigned Human Handover [DATE] الموقع 11:53 AM الموقع 11:53 AM الموقع 11:53 A…" at bounding box center [329, 240] width 264 height 413
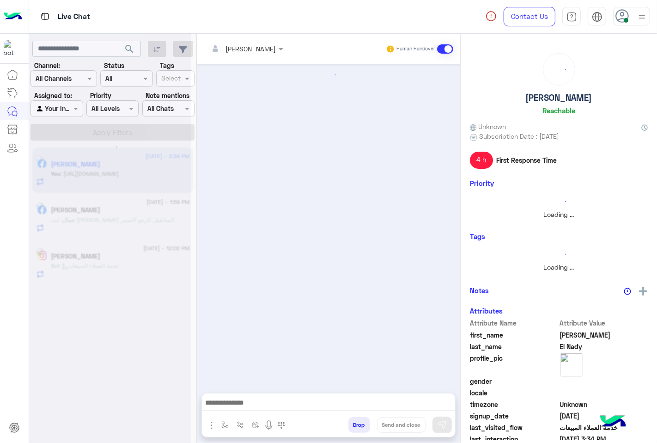
click at [355, 421] on button "Drop" at bounding box center [360, 425] width 22 height 16
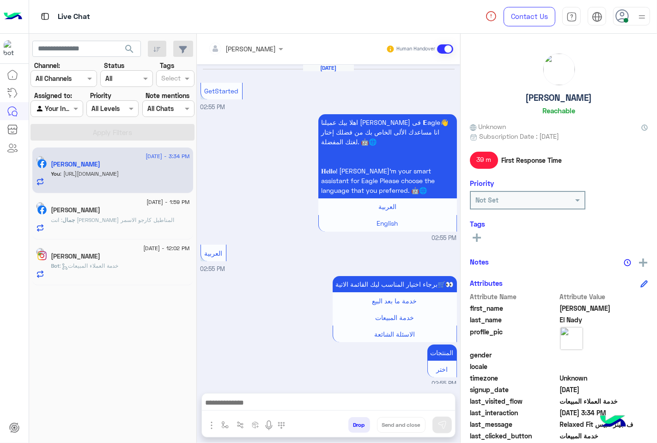
scroll to position [231, 0]
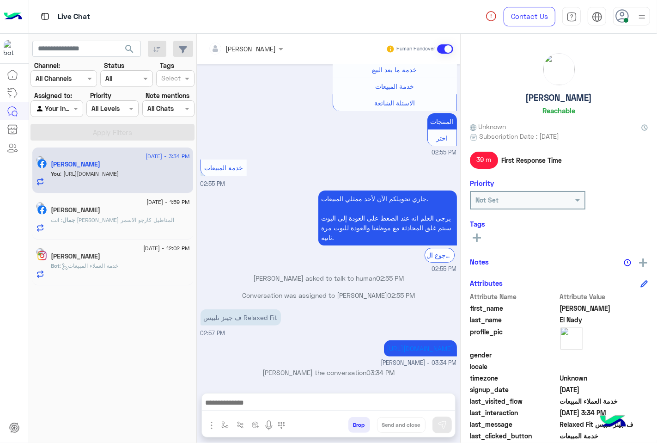
click at [355, 421] on button "Drop" at bounding box center [360, 425] width 22 height 16
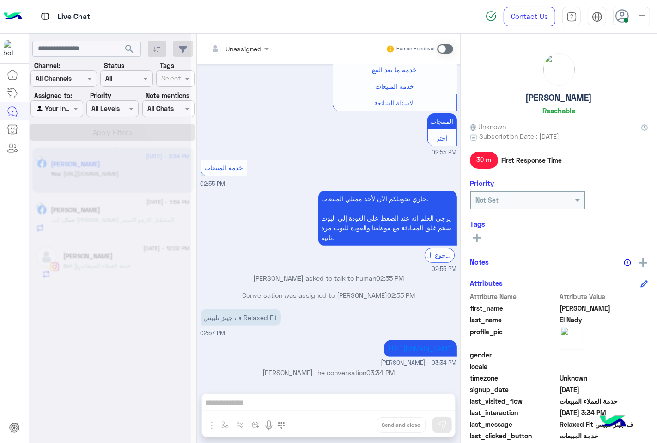
click at [355, 421] on div "Unassigned Human Handover [DATE] GetStarted 02:55 PM اهلا بيك عميلنا [PERSON_NA…" at bounding box center [329, 240] width 264 height 413
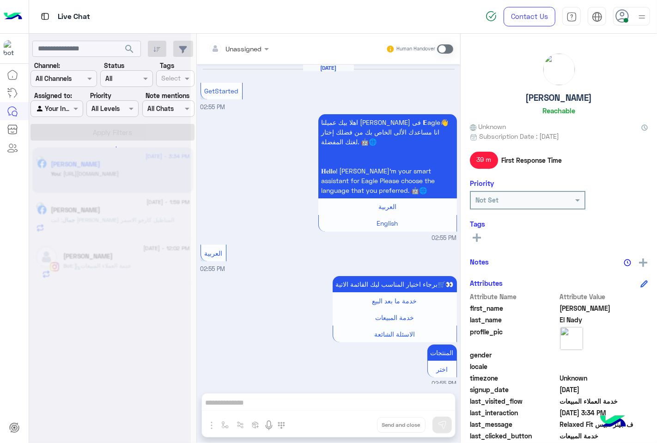
click at [355, 421] on div "Unassigned Human Handover [DATE] GetStarted 02:55 PM اهلا بيك عميلنا [PERSON_NA…" at bounding box center [329, 240] width 264 height 413
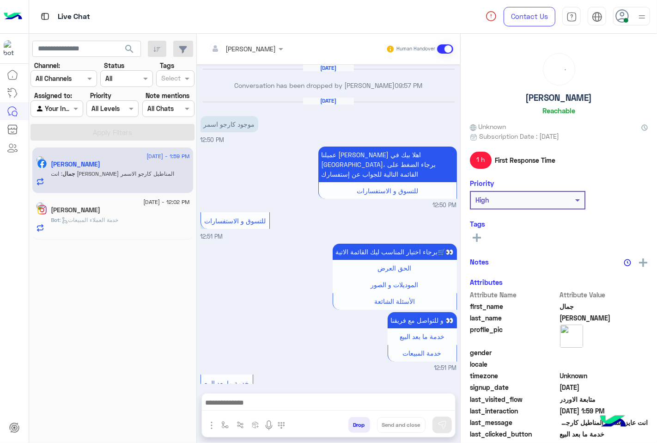
click at [355, 421] on button "Drop" at bounding box center [360, 425] width 22 height 16
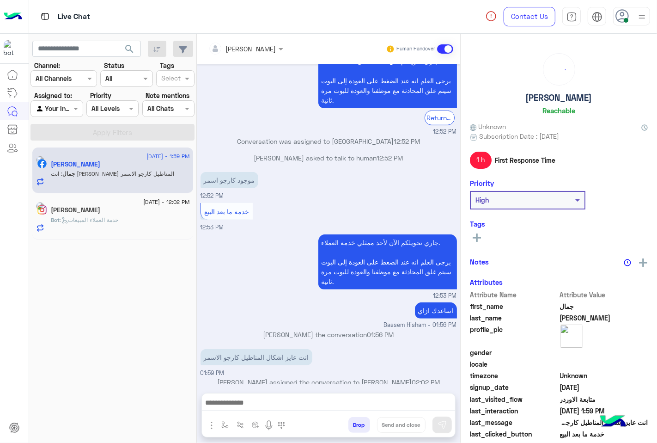
click at [355, 421] on button "Drop" at bounding box center [360, 425] width 22 height 16
click at [355, 421] on div "[PERSON_NAME] Human Handover [DATE] Conversation has been dropped by [PERSON_NA…" at bounding box center [329, 240] width 264 height 413
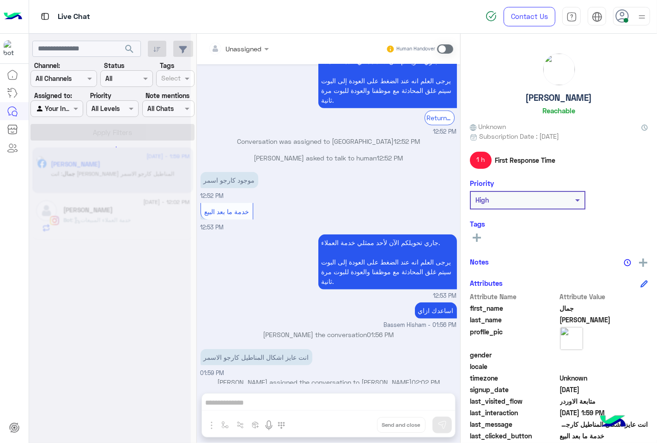
click at [355, 421] on div "Unassigned Human Handover [DATE] Conversation has been dropped by [PERSON_NAME]…" at bounding box center [329, 240] width 264 height 413
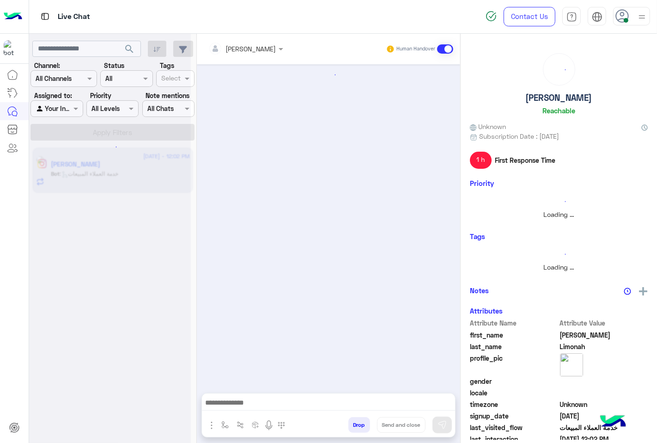
click at [355, 421] on button "Drop" at bounding box center [360, 425] width 22 height 16
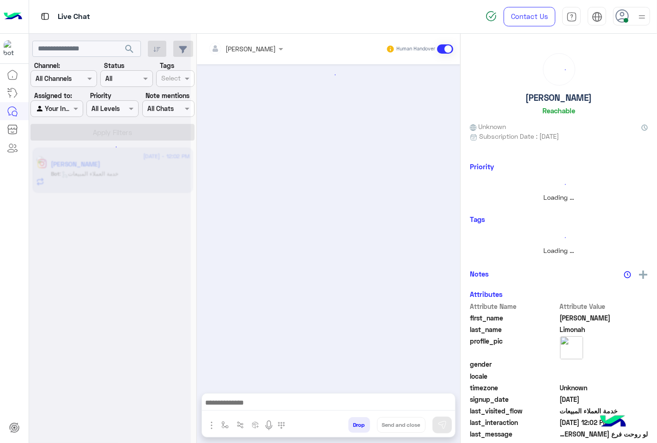
click at [355, 421] on button "Drop" at bounding box center [360, 425] width 22 height 16
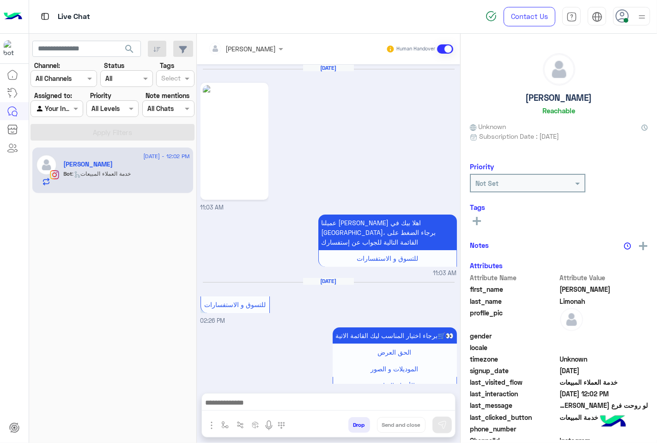
click at [355, 421] on div "[PERSON_NAME] Human Handover [DATE] 11:03 AM عميلنا [PERSON_NAME] اهلا بيك في […" at bounding box center [329, 240] width 264 height 413
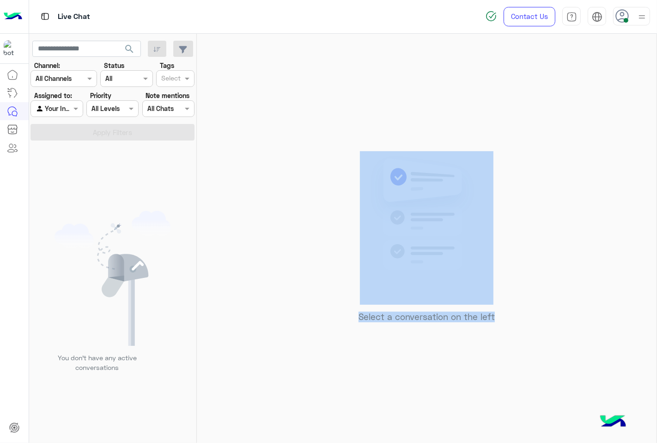
click at [355, 421] on div "Select a conversation on the left" at bounding box center [427, 240] width 460 height 413
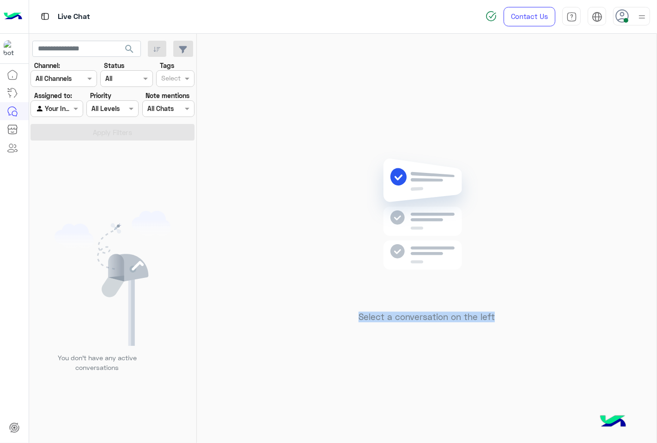
click at [355, 421] on div "Select a conversation on the left" at bounding box center [427, 240] width 460 height 413
click at [621, 18] on icon at bounding box center [623, 16] width 14 height 14
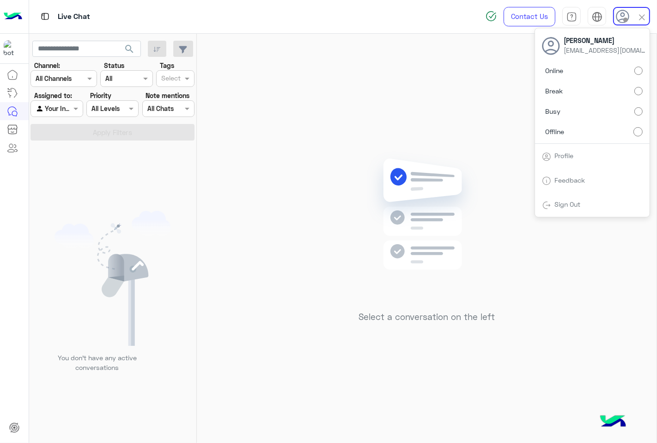
click at [257, 330] on div "Select a conversation on the left" at bounding box center [427, 240] width 460 height 413
